Goal: Find specific page/section: Find specific page/section

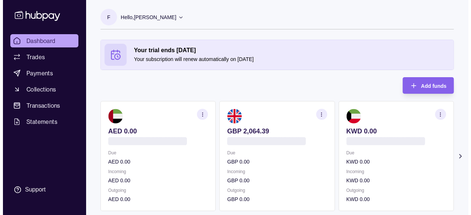
scroll to position [37, 0]
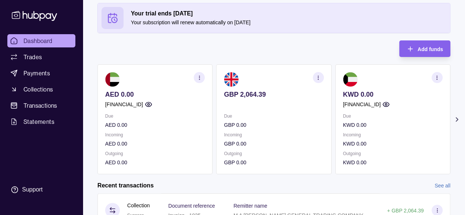
click at [323, 78] on section "button" at bounding box center [318, 77] width 11 height 11
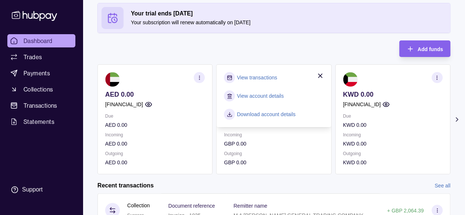
click at [324, 75] on icon "button" at bounding box center [320, 75] width 7 height 7
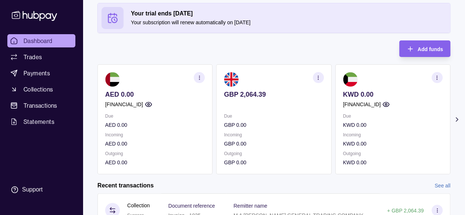
click at [199, 78] on icon "button" at bounding box center [200, 78] width 6 height 6
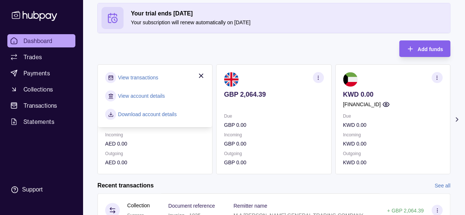
click at [144, 94] on link "View account details" at bounding box center [141, 96] width 47 height 8
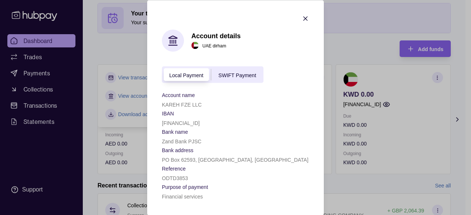
click at [231, 77] on span "SWIFT Payment" at bounding box center [237, 75] width 38 height 6
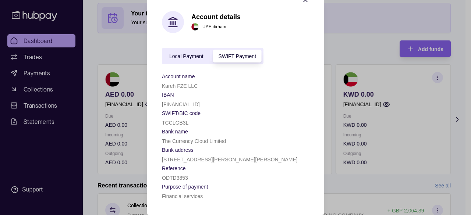
scroll to position [7, 0]
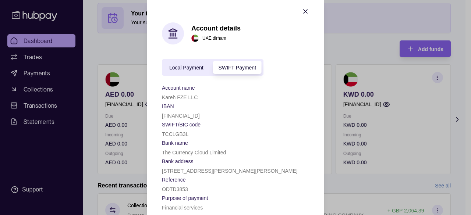
click at [188, 63] on div "Local Payment SWIFT Payment" at bounding box center [213, 67] width 102 height 17
click at [188, 64] on div "Local Payment" at bounding box center [186, 67] width 49 height 9
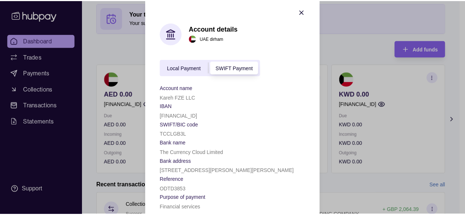
scroll to position [0, 0]
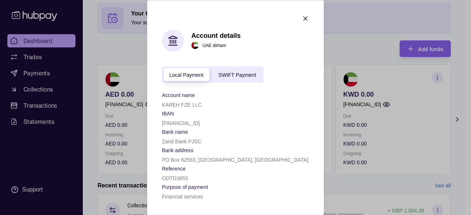
click at [305, 24] on div at bounding box center [305, 20] width 7 height 10
click at [306, 18] on icon "button" at bounding box center [305, 19] width 4 height 4
